Goal: Task Accomplishment & Management: Manage account settings

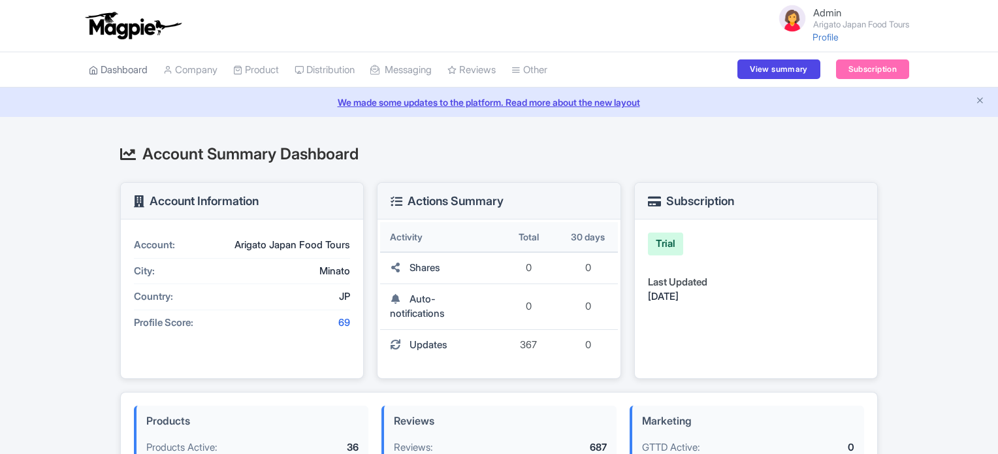
click at [116, 68] on link "Dashboard" at bounding box center [118, 70] width 59 height 36
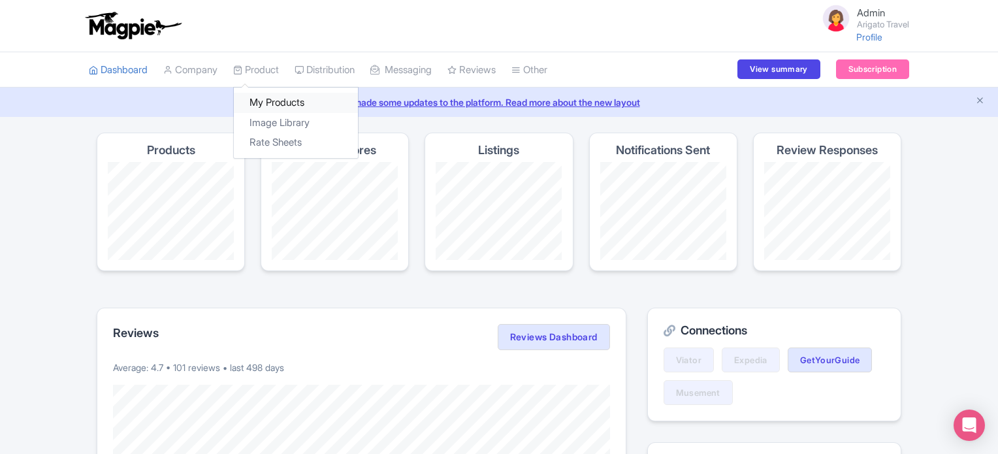
click at [269, 100] on link "My Products" at bounding box center [296, 103] width 124 height 20
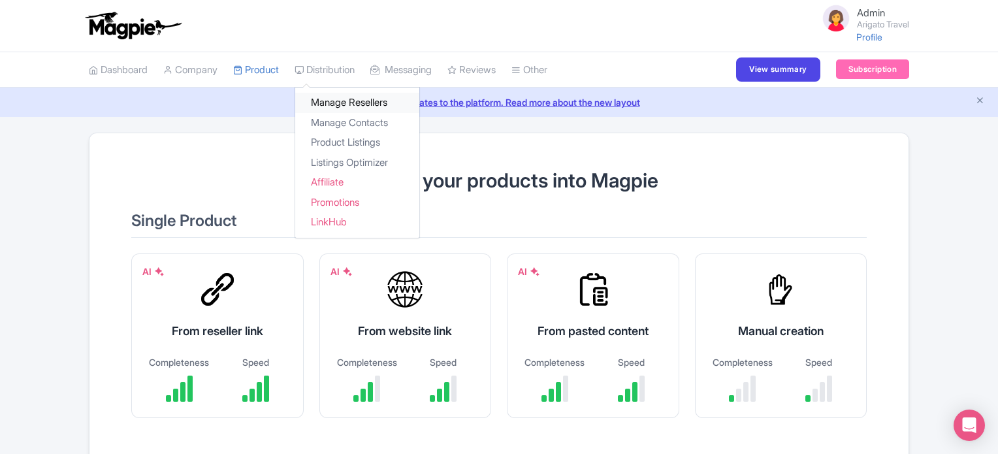
click at [337, 100] on link "Manage Resellers" at bounding box center [357, 103] width 124 height 20
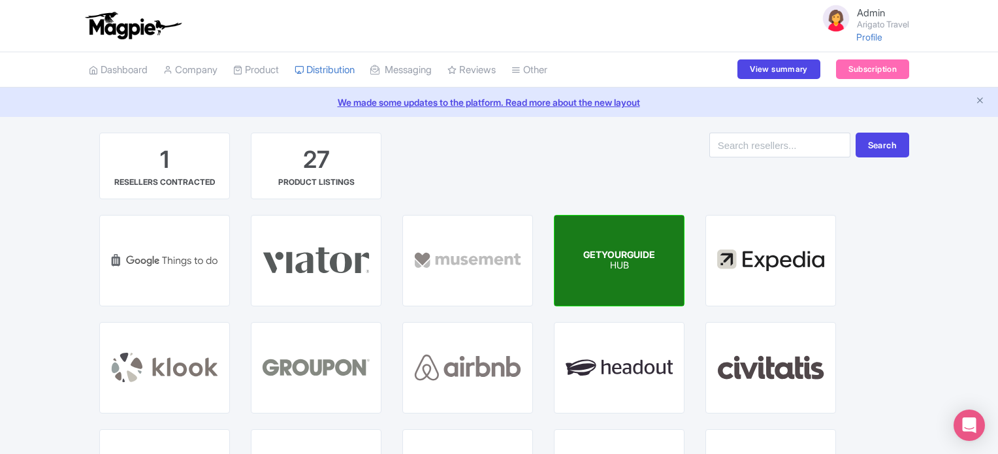
click at [626, 246] on div "GETYOURGUIDE HUB" at bounding box center [619, 261] width 129 height 90
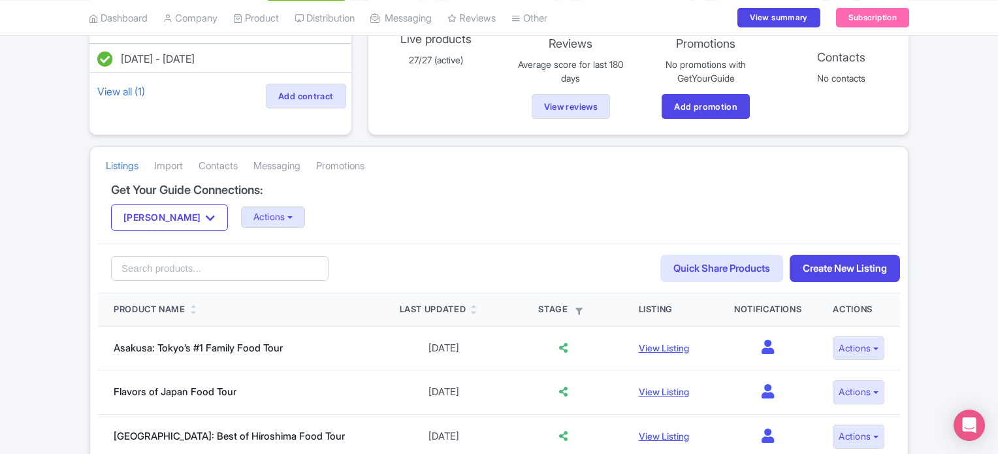
scroll to position [157, 0]
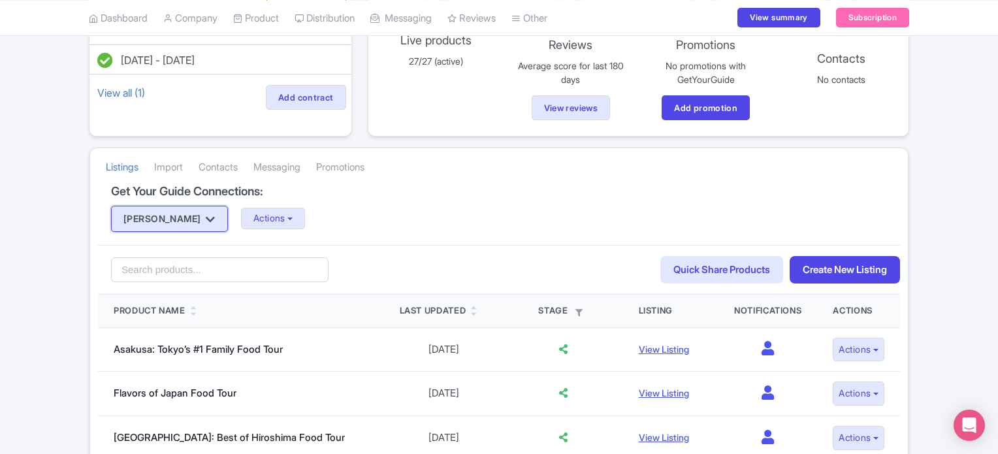
click at [206, 221] on icon "button" at bounding box center [210, 219] width 9 height 10
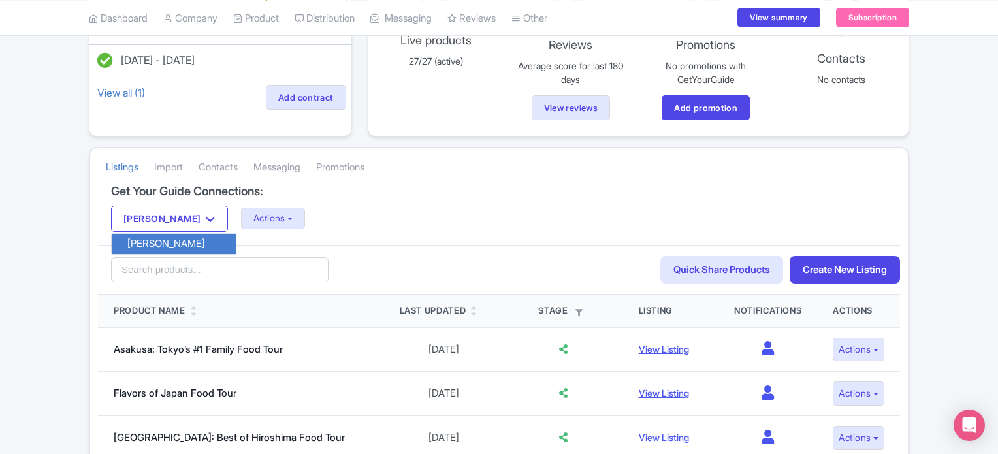
click at [334, 206] on div "Anne Kyle Anne Kyle Actions Update Connection + Add New Connection Import all u…" at bounding box center [499, 219] width 776 height 26
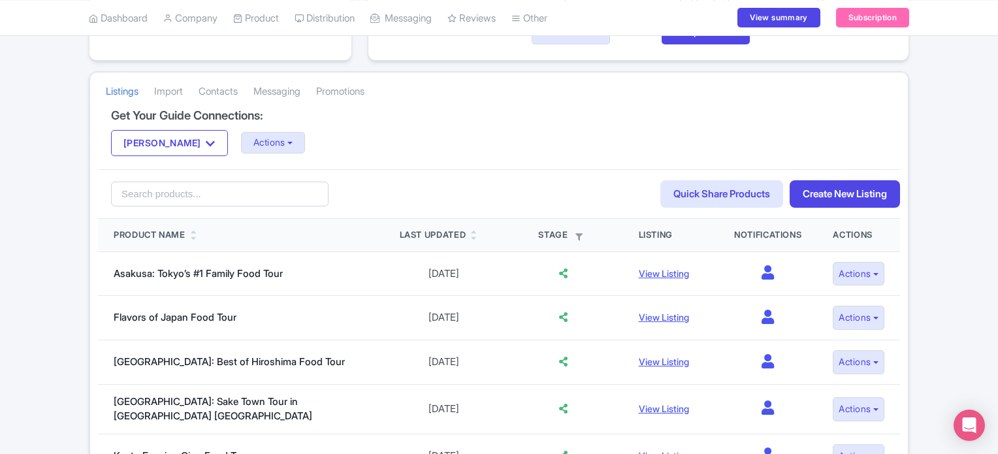
scroll to position [209, 0]
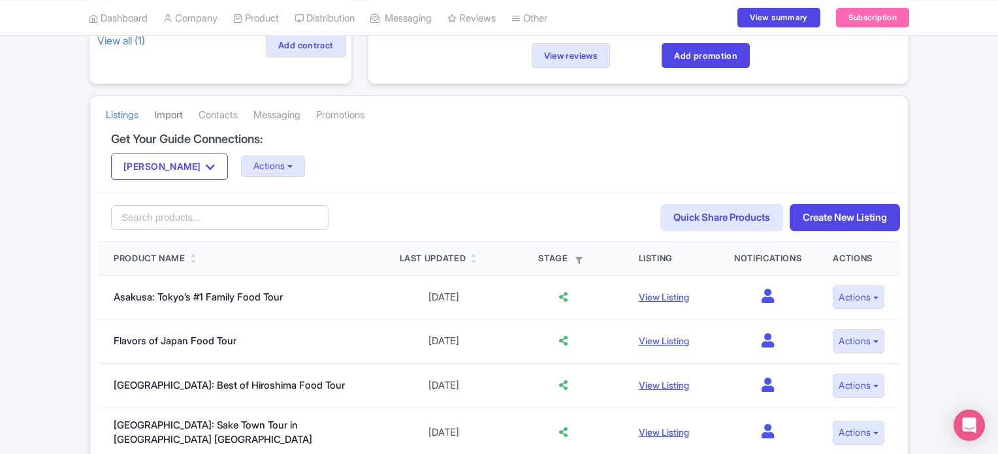
click at [171, 114] on link "Import" at bounding box center [168, 115] width 29 height 36
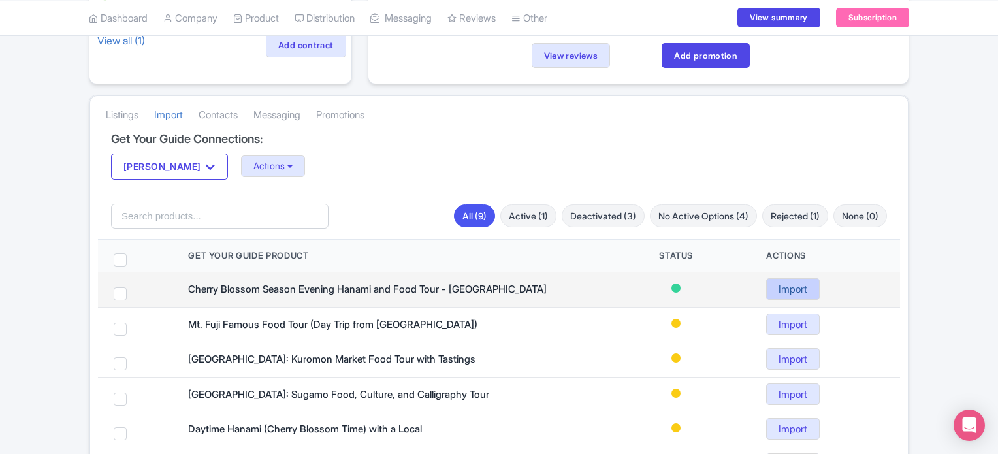
click at [793, 287] on link "Import" at bounding box center [793, 289] width 54 height 22
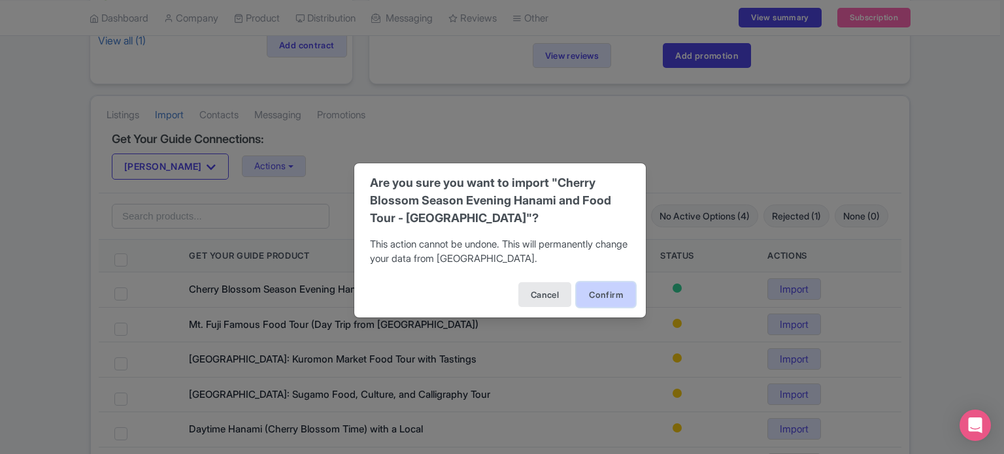
click at [606, 293] on button "Confirm" at bounding box center [605, 294] width 59 height 25
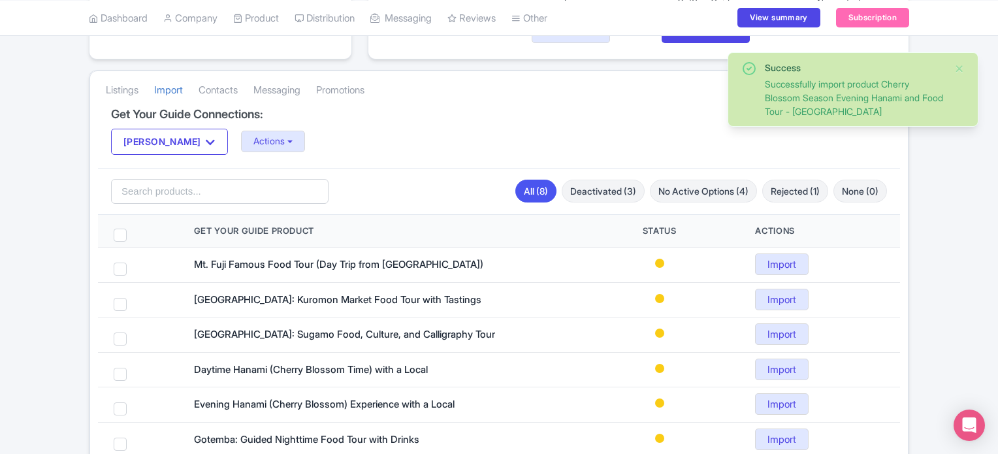
scroll to position [235, 0]
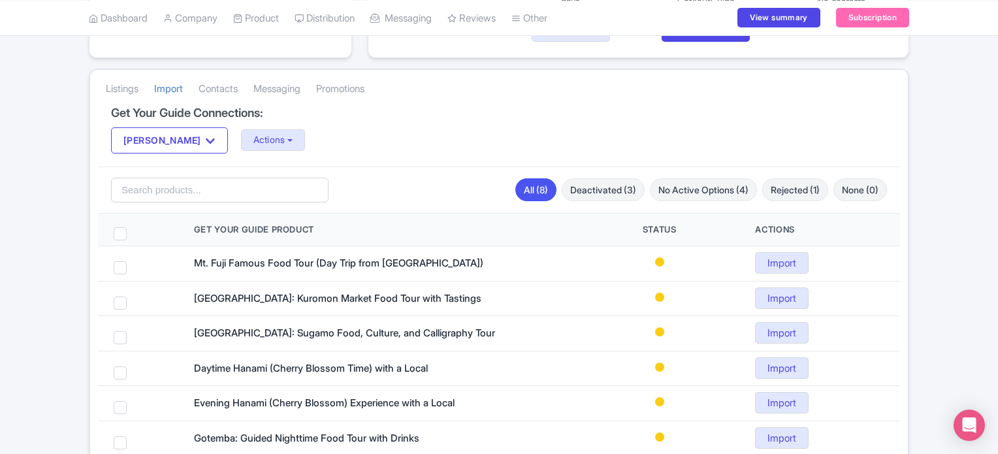
click at [994, 309] on div "Success Successfully import product Cherry Blossom Season Evening Hanami and Fo…" at bounding box center [499, 221] width 998 height 648
click at [119, 236] on span at bounding box center [120, 233] width 13 height 13
click at [133, 236] on input "checkbox" at bounding box center [137, 231] width 8 height 8
checkbox input "true"
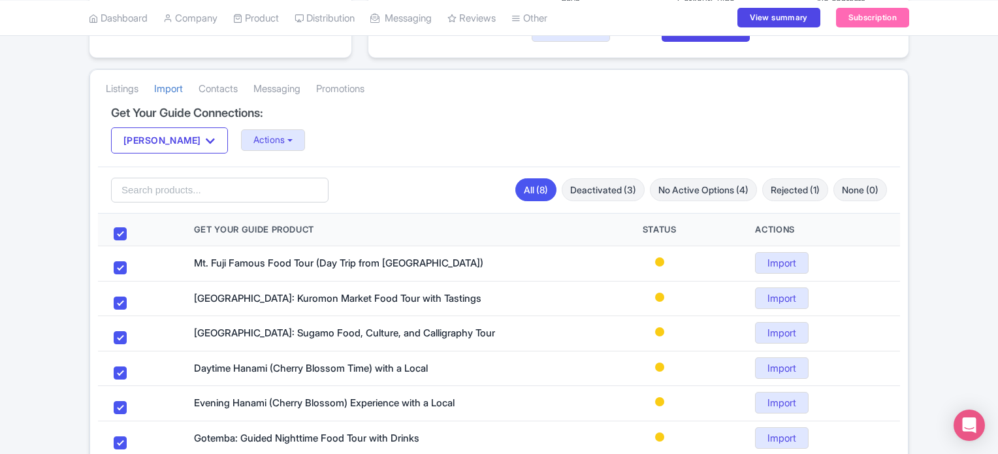
checkbox input "true"
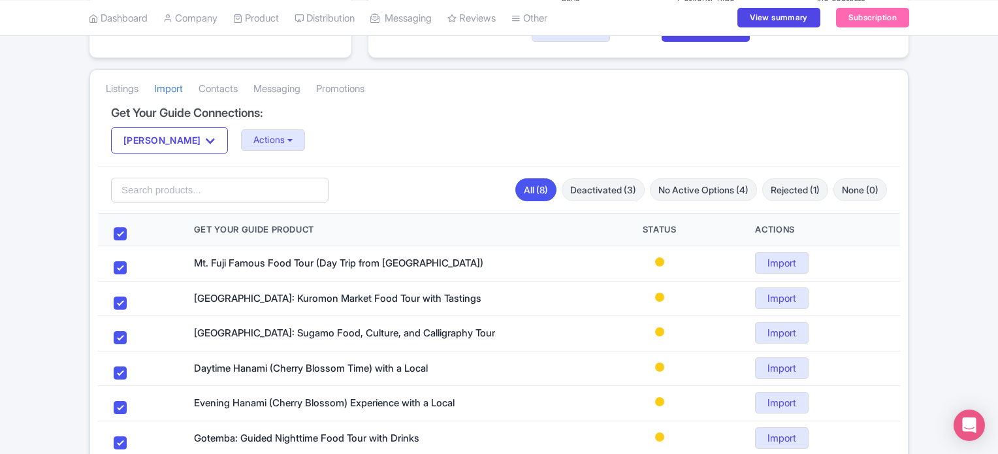
checkbox input "true"
click at [137, 188] on button "Import Selected (8)" at bounding box center [150, 190] width 104 height 25
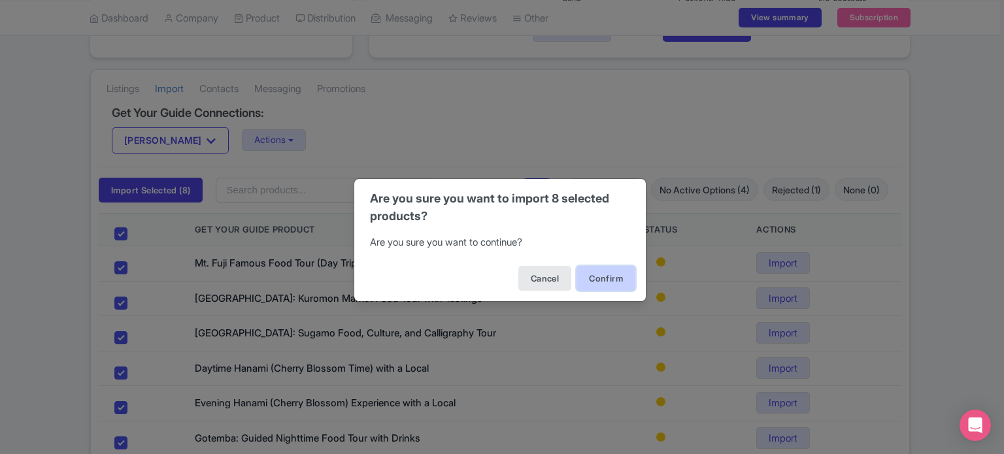
click at [608, 274] on button "Confirm" at bounding box center [605, 278] width 59 height 25
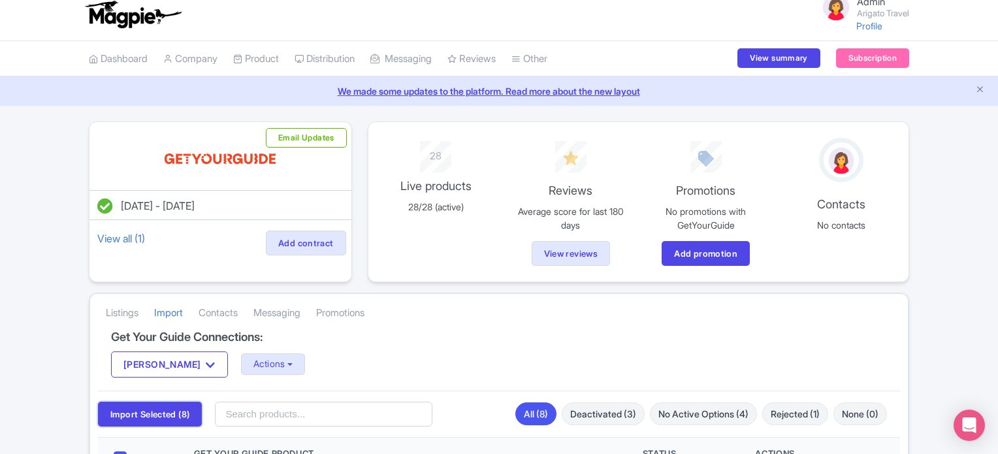
scroll to position [0, 0]
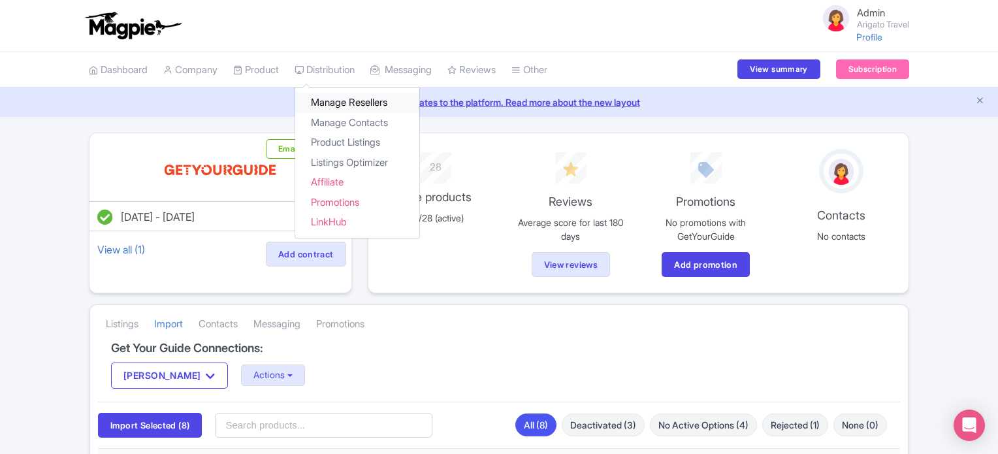
click at [334, 98] on link "Manage Resellers" at bounding box center [357, 103] width 124 height 20
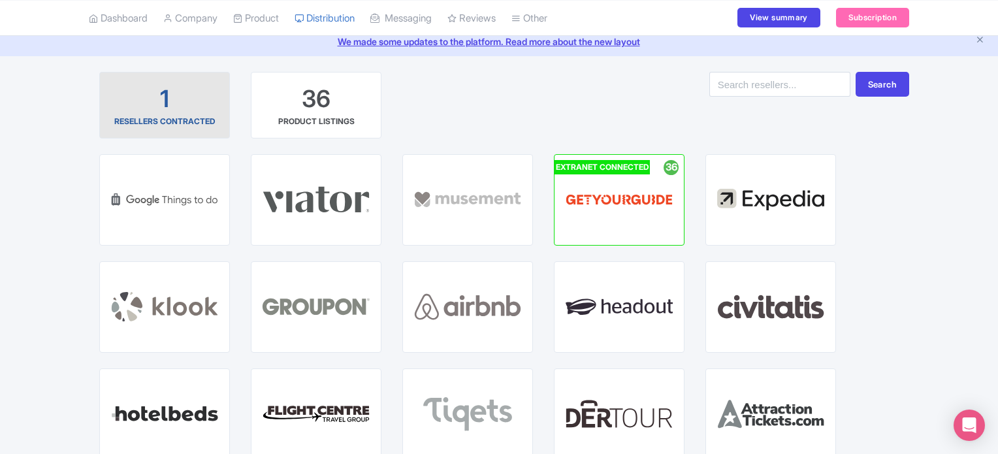
scroll to position [78, 0]
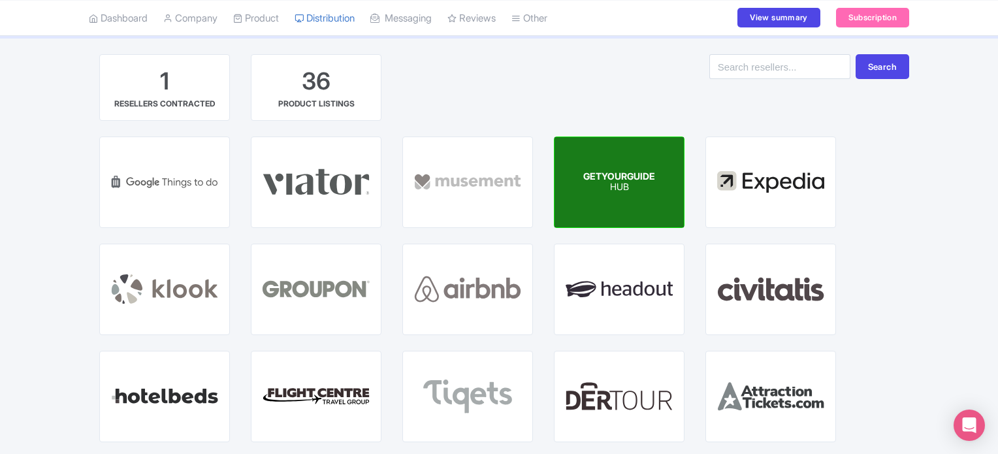
click at [625, 190] on p "HUB" at bounding box center [619, 187] width 72 height 11
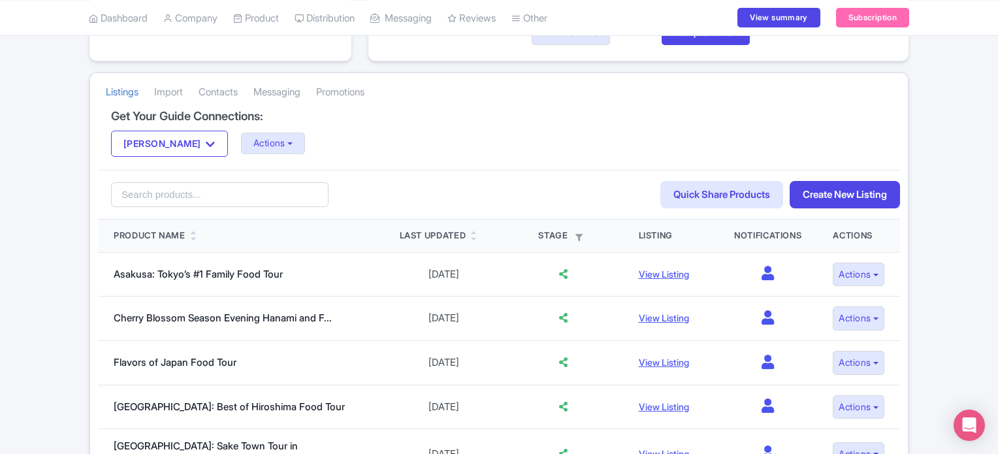
scroll to position [230, 0]
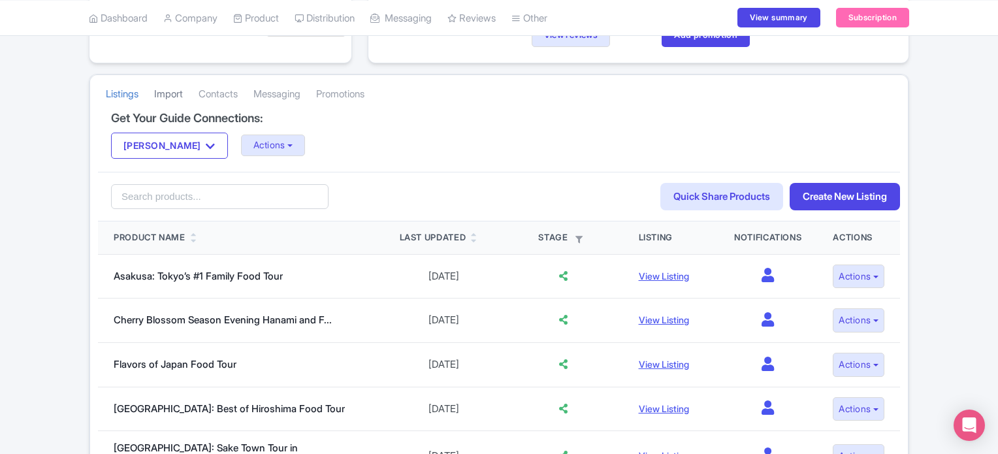
click at [176, 92] on link "Import" at bounding box center [168, 94] width 29 height 36
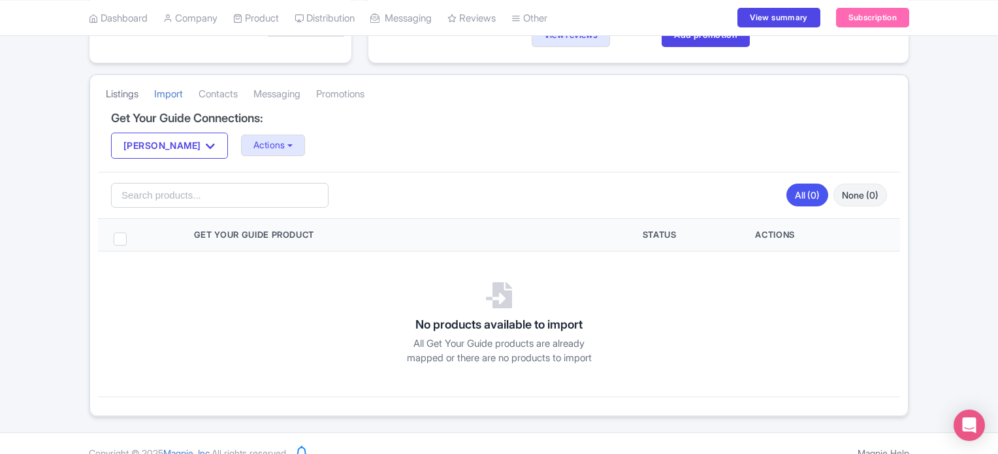
click at [124, 91] on link "Listings" at bounding box center [122, 94] width 33 height 36
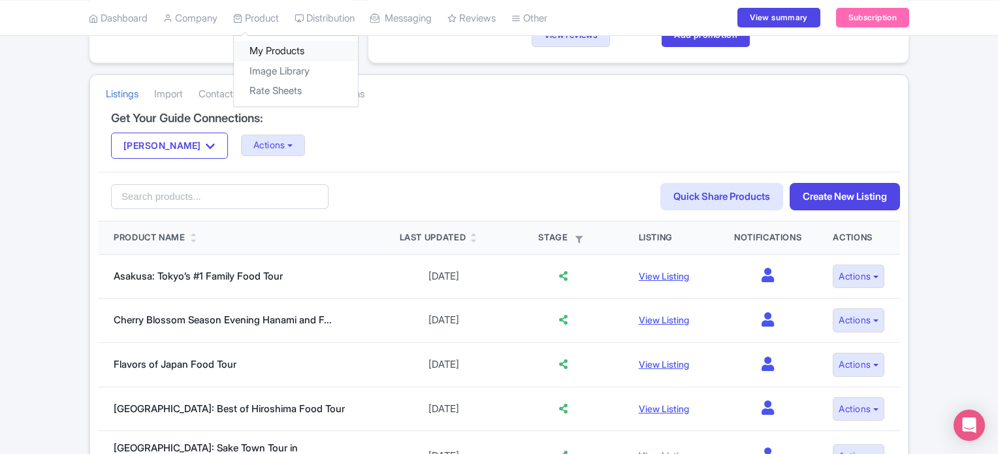
click at [269, 55] on link "My Products" at bounding box center [296, 51] width 124 height 20
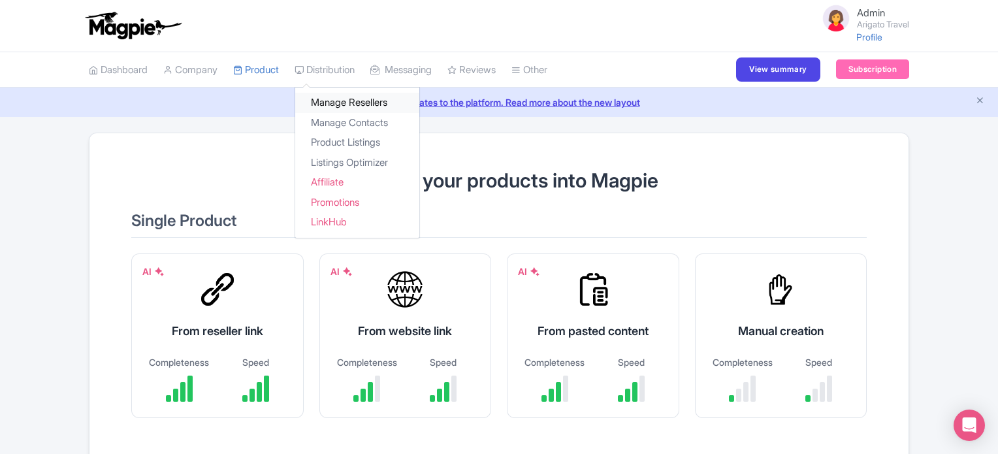
click at [346, 96] on link "Manage Resellers" at bounding box center [357, 103] width 124 height 20
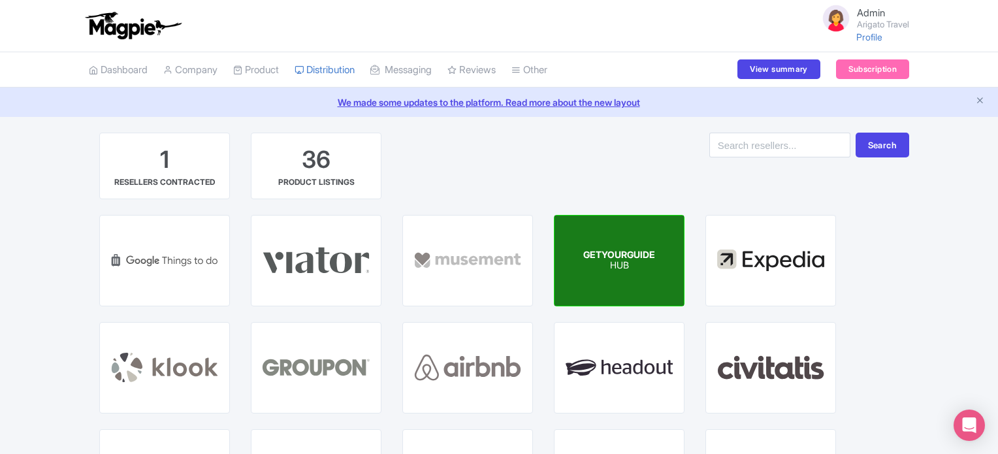
click at [617, 253] on span "GETYOURGUIDE" at bounding box center [619, 254] width 72 height 11
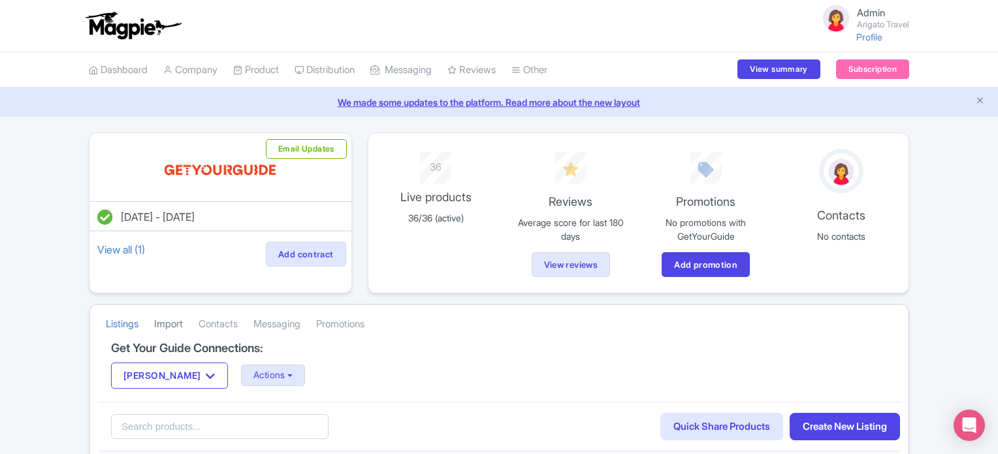
click at [163, 321] on link "Import" at bounding box center [168, 324] width 29 height 36
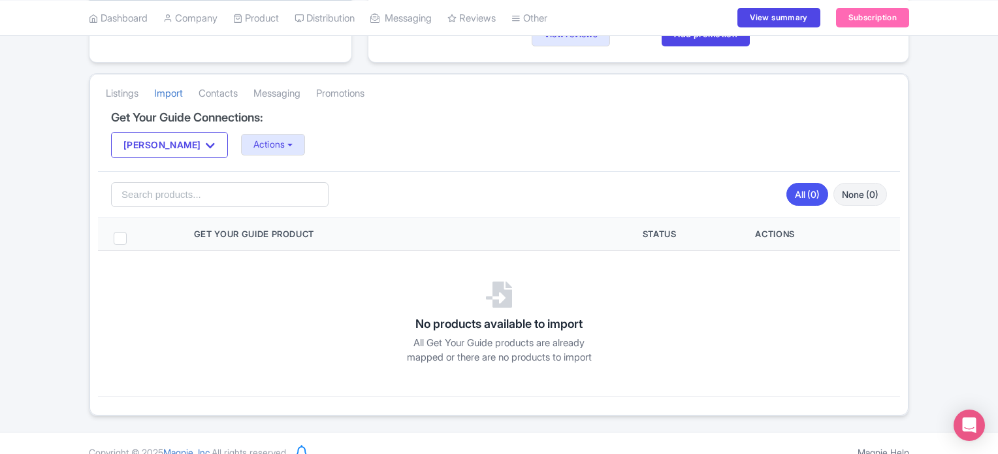
scroll to position [261, 0]
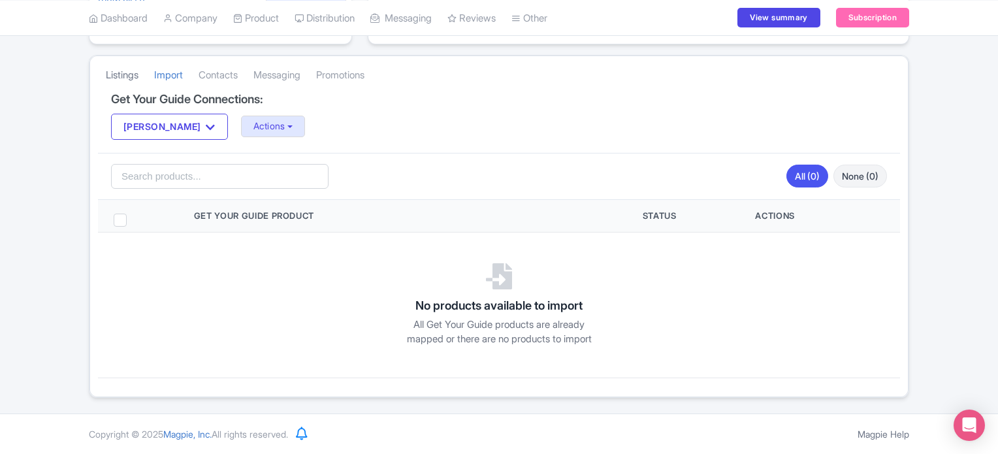
click at [110, 57] on link "Listings" at bounding box center [122, 75] width 33 height 36
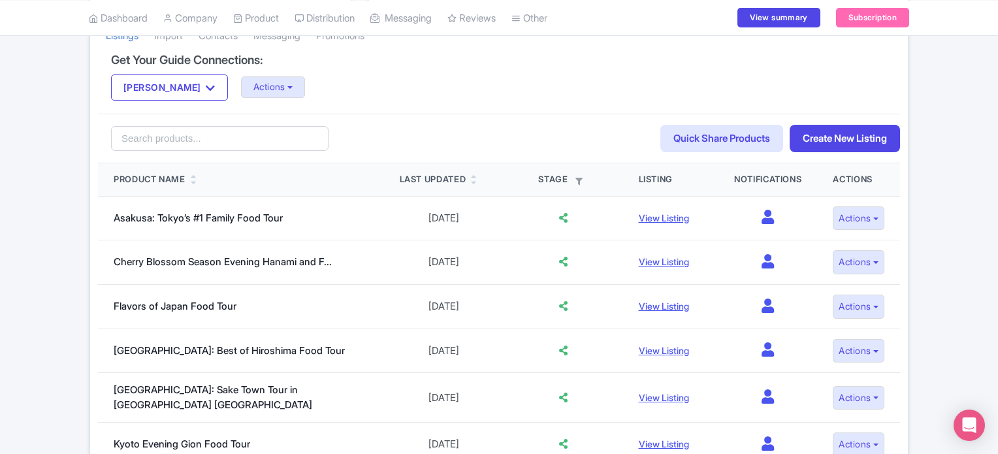
scroll to position [287, 0]
click at [247, 87] on button "Actions" at bounding box center [273, 88] width 65 height 22
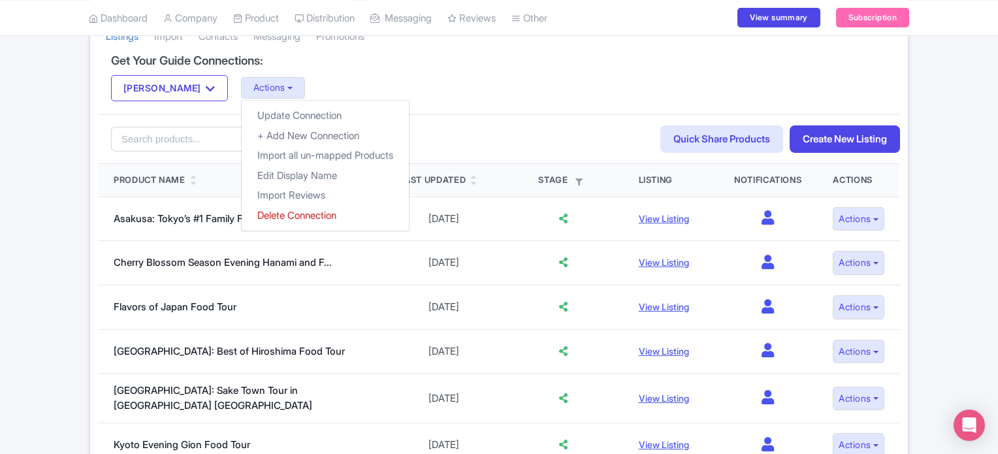
click at [99, 139] on div "Search Quick Share Products Create New Listing" at bounding box center [499, 139] width 802 height 50
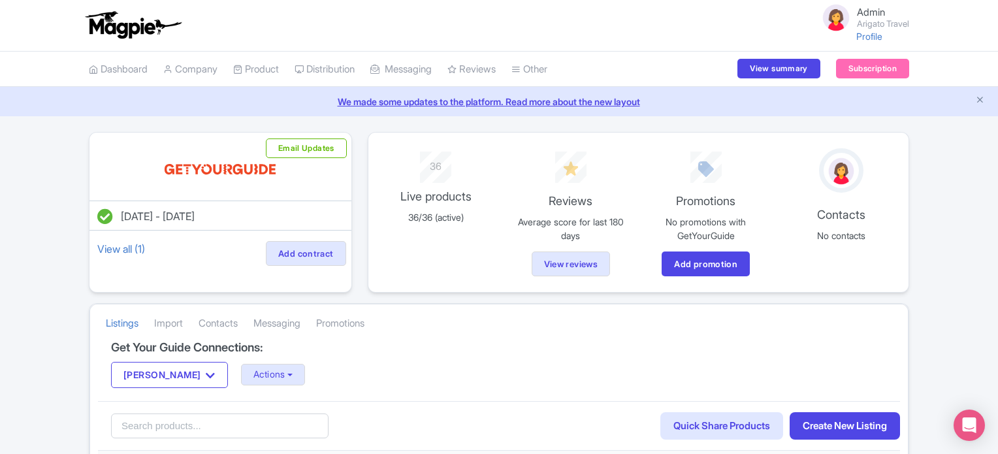
scroll to position [0, 0]
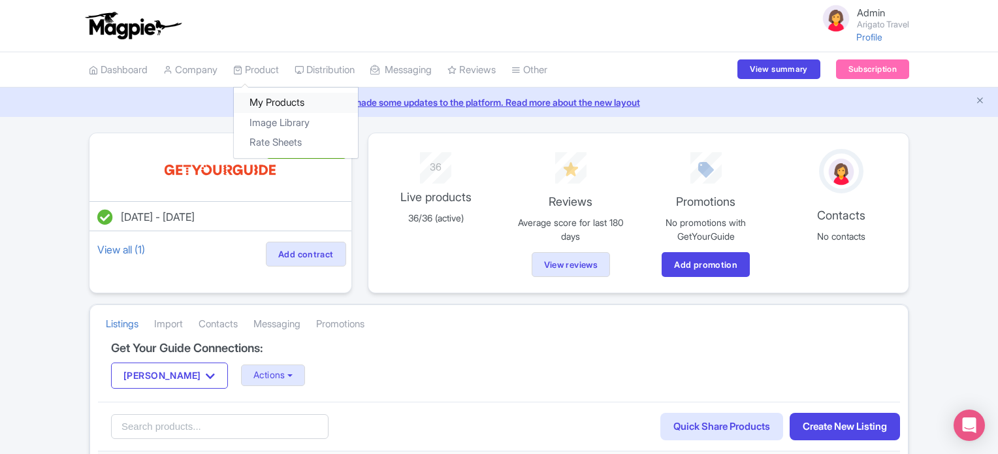
click at [267, 104] on link "My Products" at bounding box center [296, 103] width 124 height 20
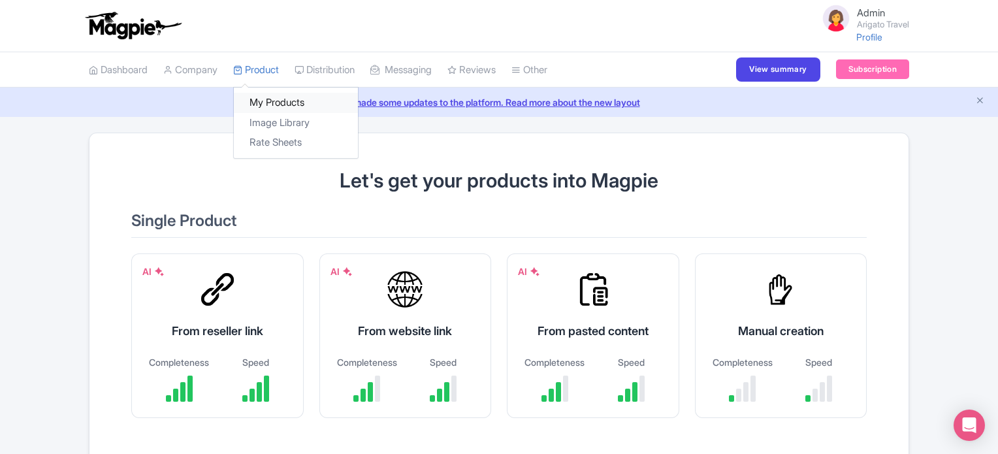
click at [278, 99] on link "My Products" at bounding box center [296, 103] width 124 height 20
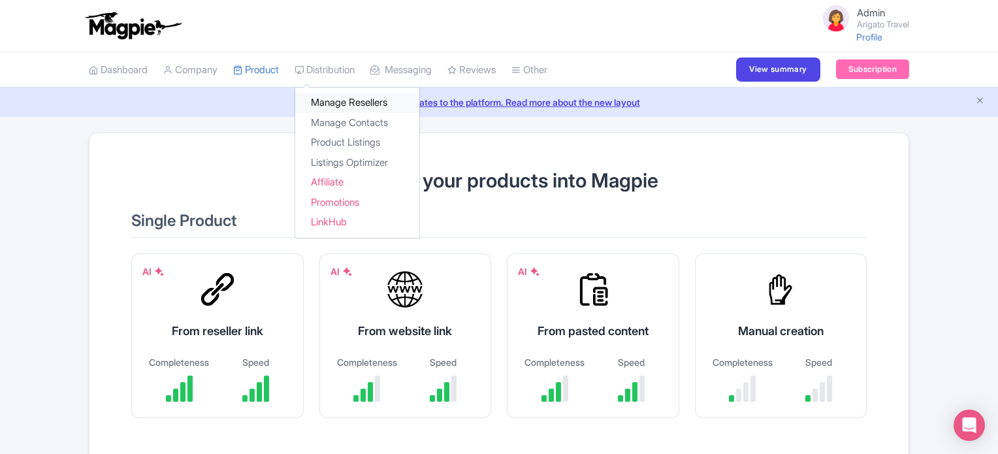
click at [340, 95] on link "Manage Resellers" at bounding box center [357, 103] width 124 height 20
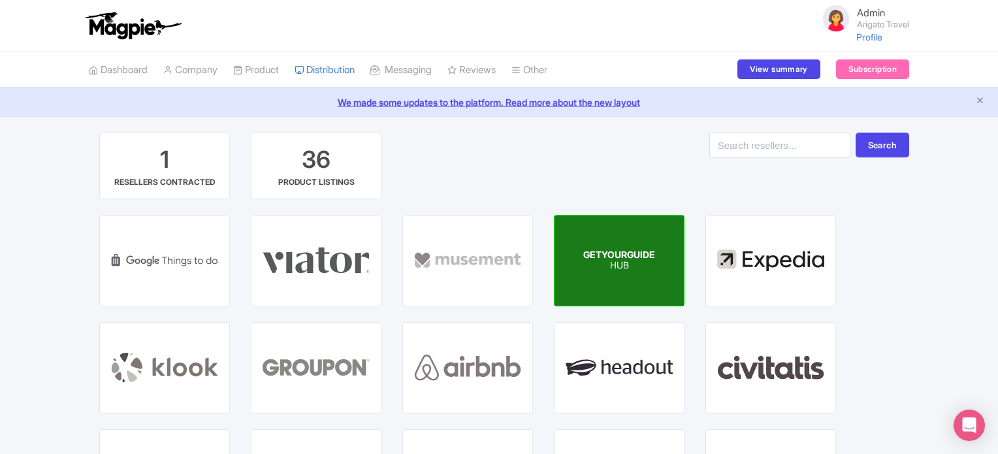
click at [608, 265] on p "HUB" at bounding box center [619, 266] width 72 height 11
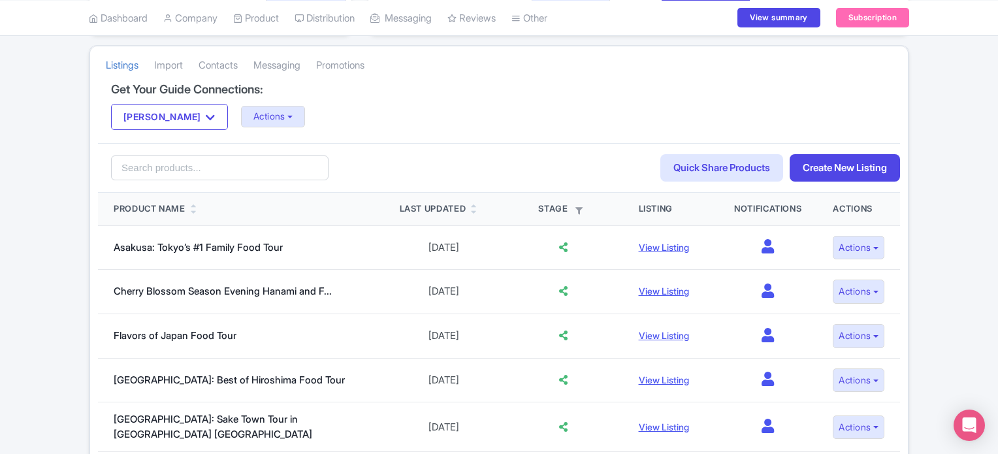
scroll to position [261, 0]
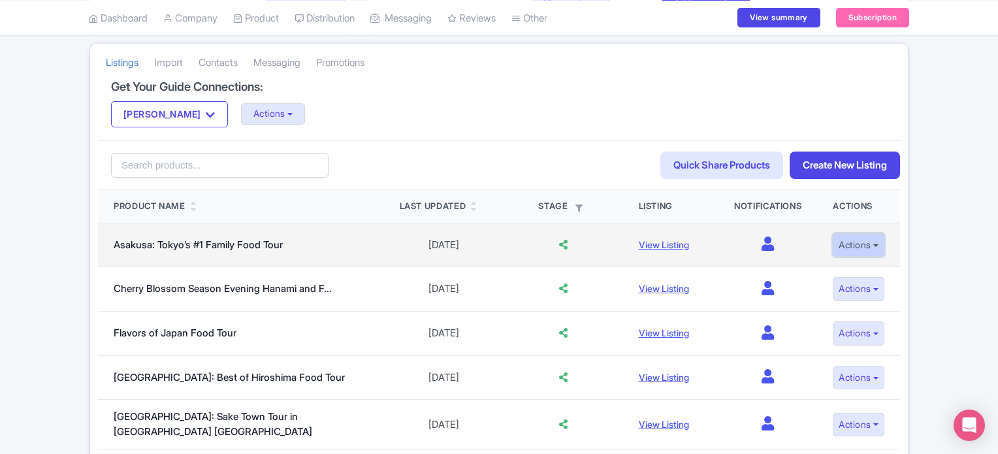
click at [869, 240] on button "Actions" at bounding box center [859, 245] width 52 height 24
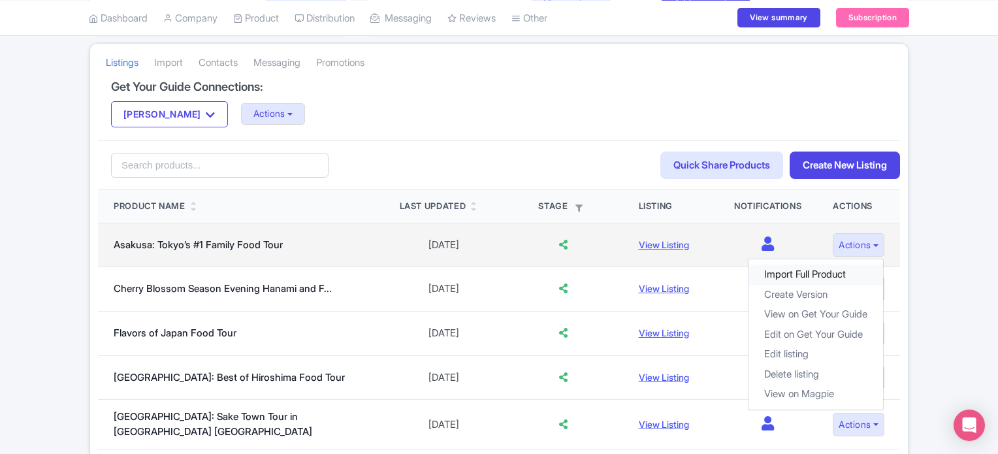
click at [770, 269] on link "Import Full Product" at bounding box center [816, 275] width 135 height 20
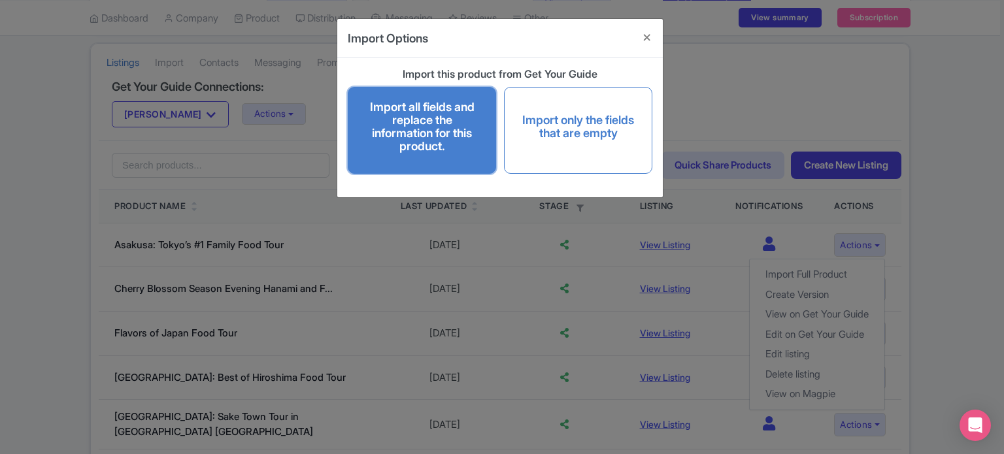
click at [457, 108] on h4 "Import all fields and replace the information for this product." at bounding box center [421, 127] width 121 height 52
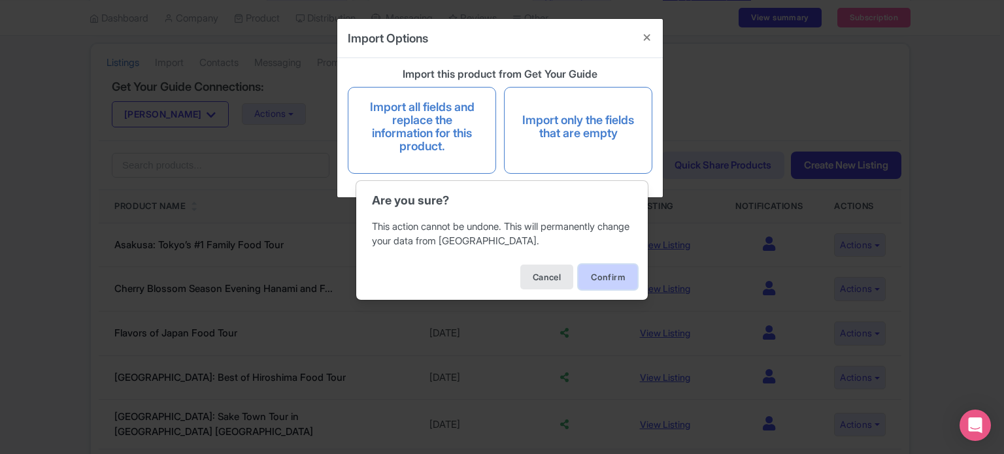
click at [614, 273] on button "Confirm" at bounding box center [607, 277] width 59 height 25
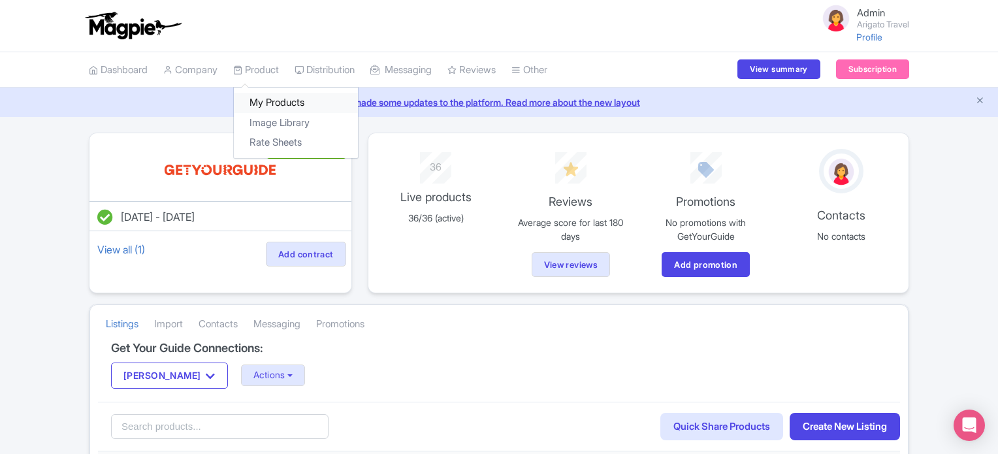
click at [267, 97] on link "My Products" at bounding box center [296, 103] width 124 height 20
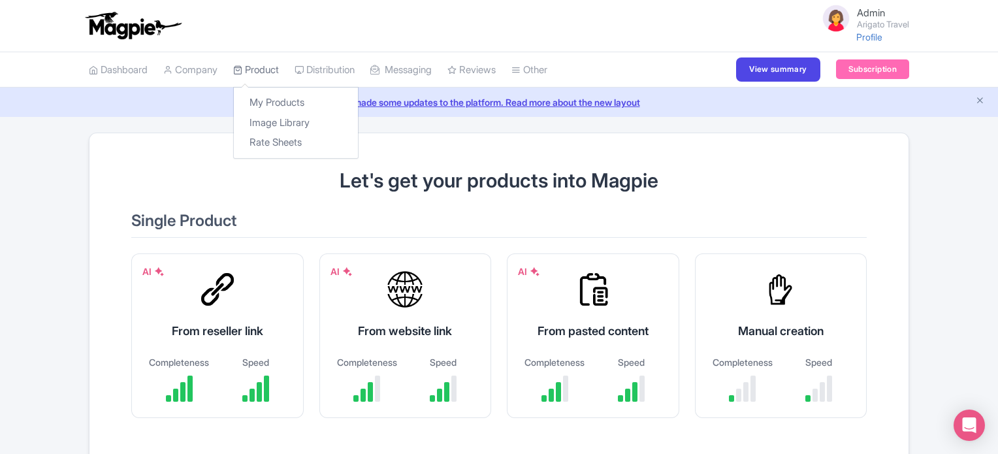
click at [242, 71] on icon at bounding box center [237, 69] width 9 height 9
click at [132, 71] on link "Dashboard" at bounding box center [118, 70] width 59 height 36
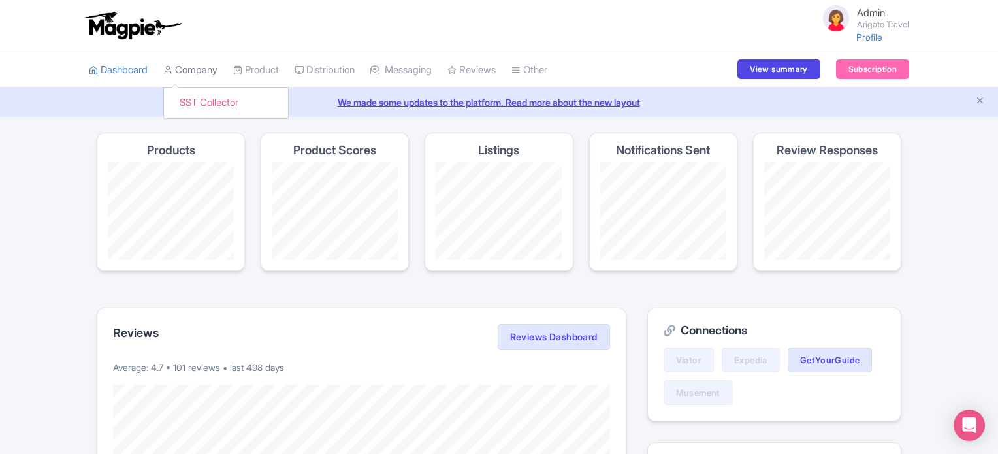
click at [188, 67] on link "Company" at bounding box center [190, 70] width 54 height 36
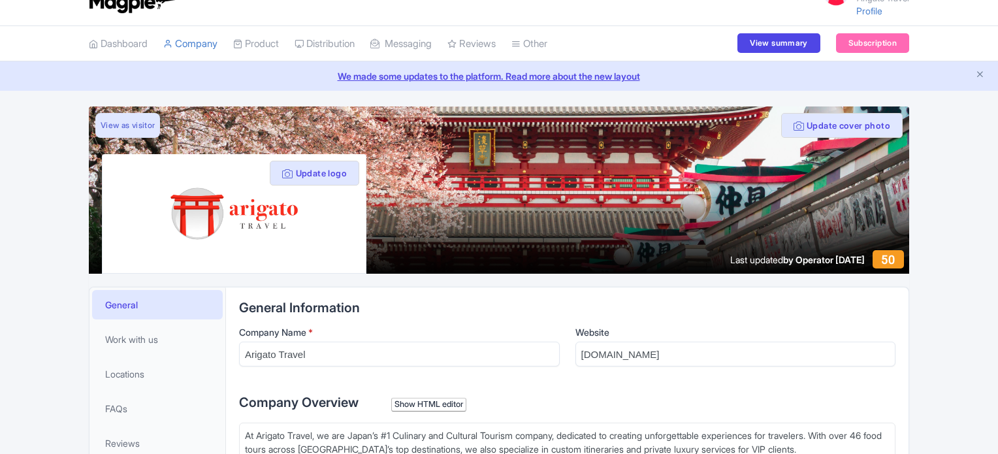
type trix-editor "<div>At Arigato Travel, we are Japan’s #1 Culinary and Cultural Tourism company…"
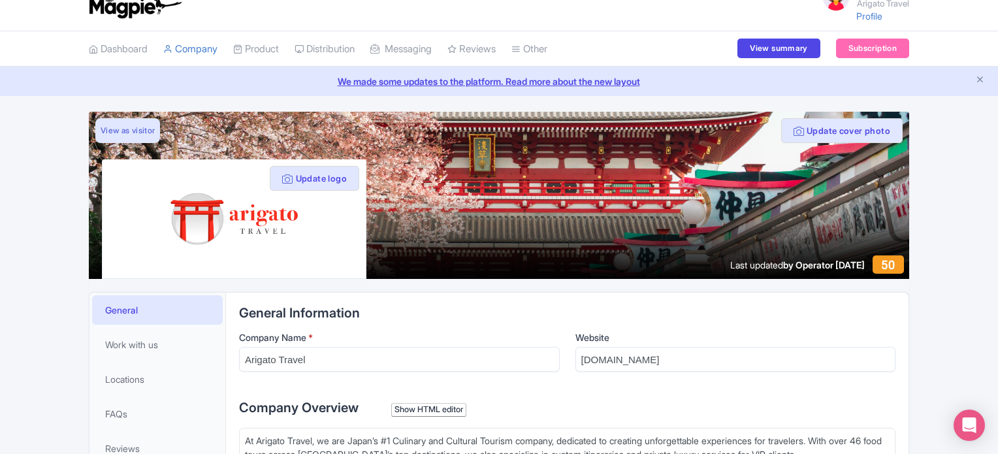
scroll to position [0, 0]
